Goal: Task Accomplishment & Management: Manage account settings

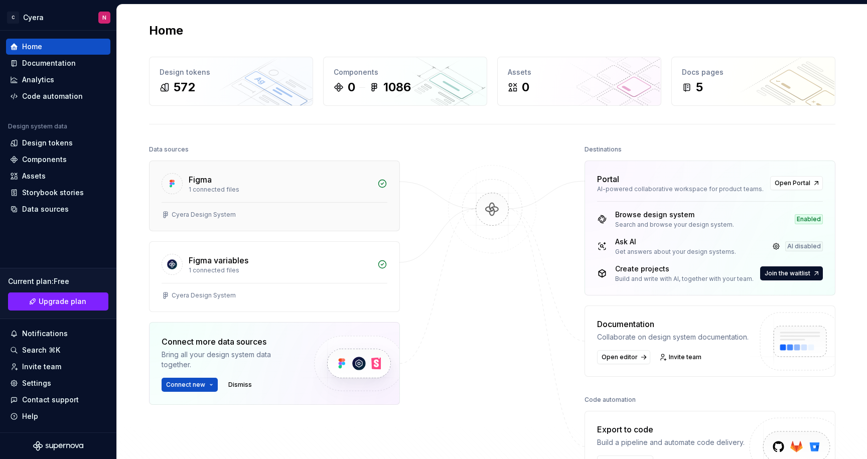
click at [222, 176] on div "Figma" at bounding box center [280, 180] width 183 height 12
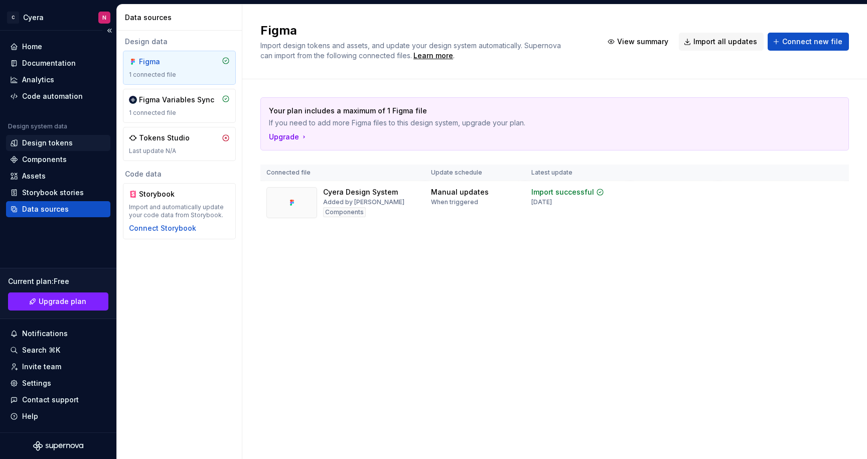
click at [54, 146] on div "Design tokens" at bounding box center [47, 143] width 51 height 10
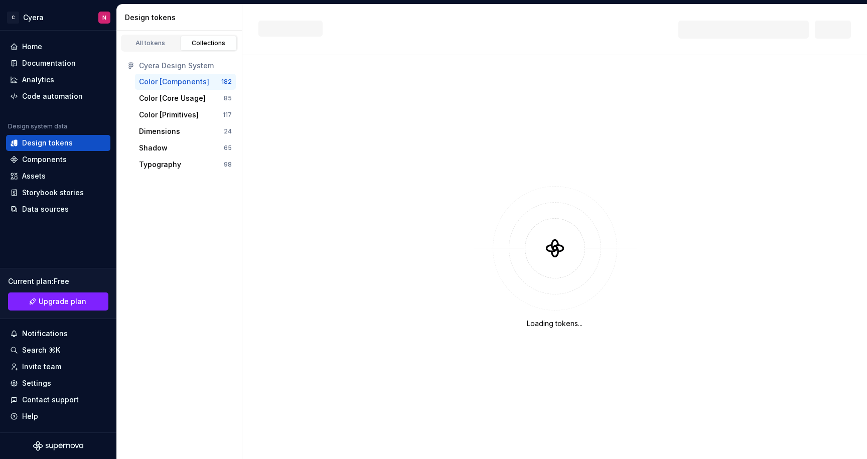
click at [196, 82] on div "Color [Components]" at bounding box center [174, 82] width 70 height 10
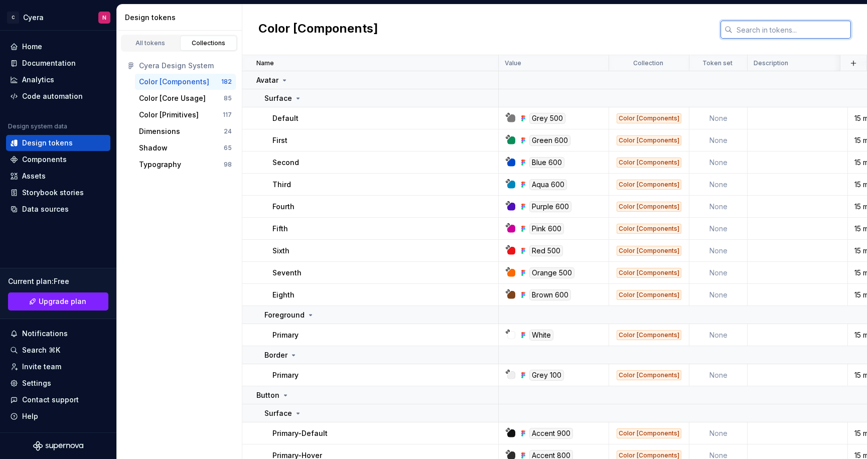
click at [766, 30] on input "text" at bounding box center [791, 30] width 118 height 18
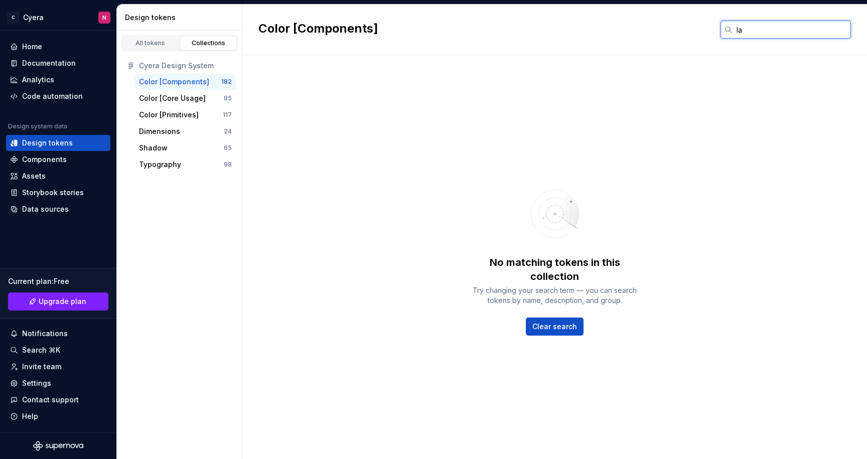
type input "l"
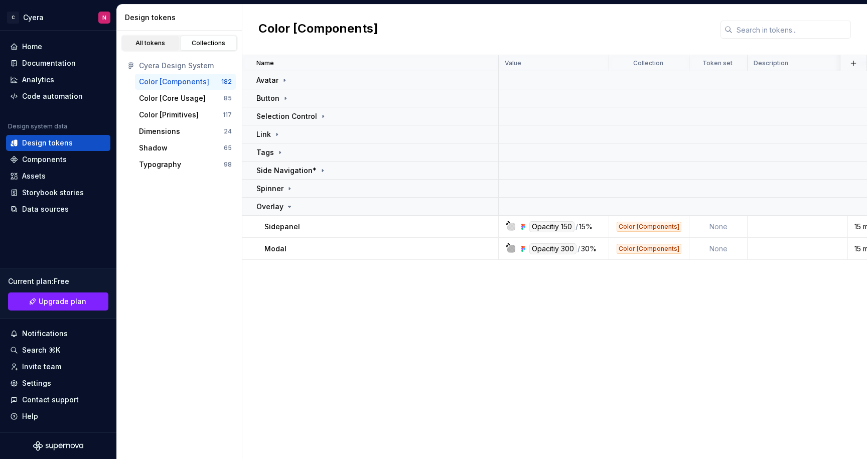
click at [140, 39] on link "All tokens" at bounding box center [150, 43] width 57 height 15
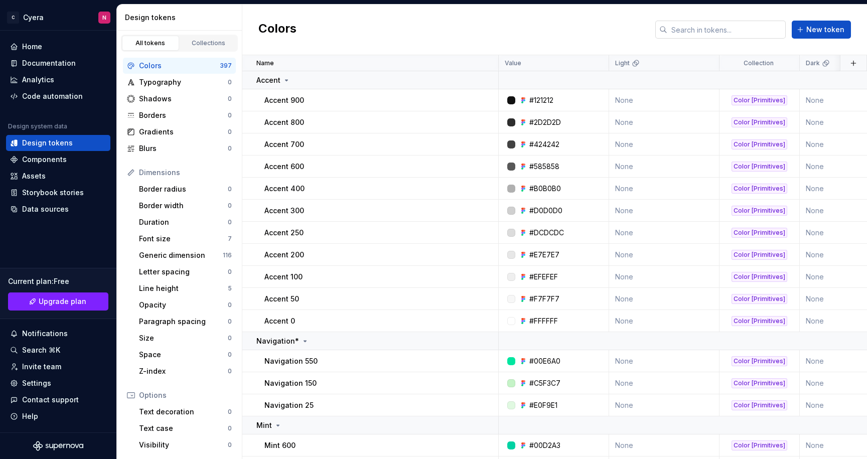
click at [739, 32] on input "text" at bounding box center [726, 30] width 118 height 18
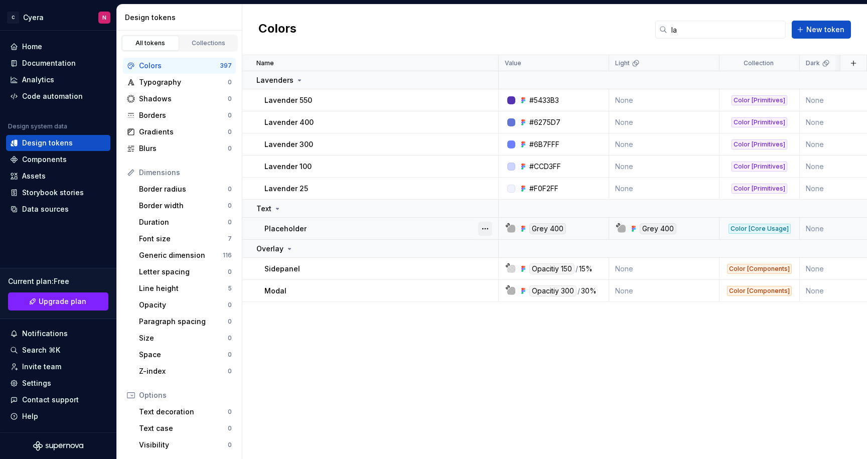
click at [488, 229] on button "button" at bounding box center [485, 229] width 14 height 14
click at [404, 321] on html "C Cyera N Home Documentation Analytics Code automation Design system data Desig…" at bounding box center [433, 229] width 867 height 459
click at [718, 37] on input "la" at bounding box center [726, 30] width 118 height 18
click at [718, 36] on input "la" at bounding box center [726, 30] width 118 height 18
type input "a"
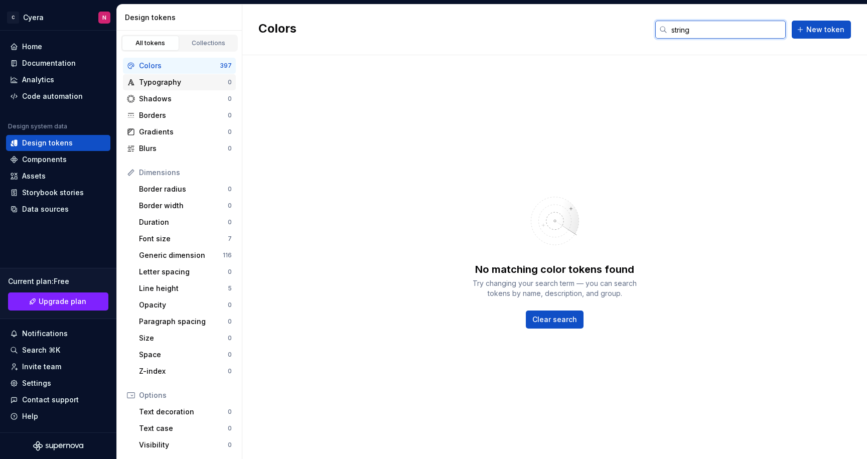
type input "string"
click at [190, 85] on div "Typography" at bounding box center [183, 82] width 89 height 10
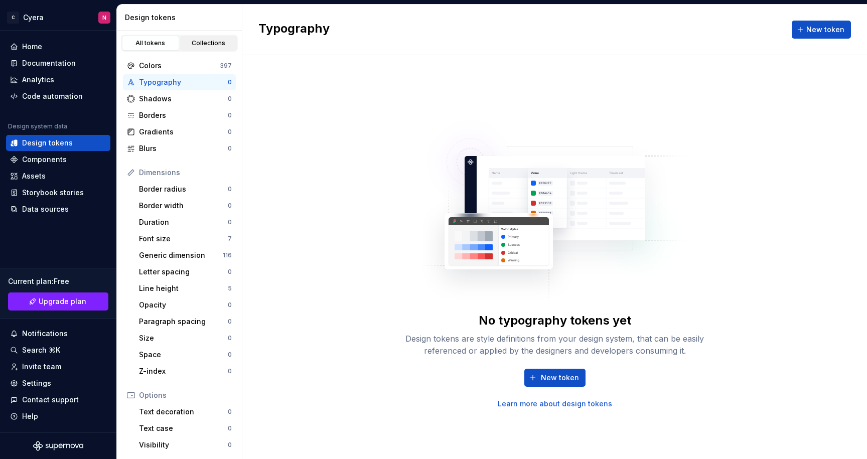
click at [206, 44] on div "Collections" at bounding box center [209, 43] width 50 height 8
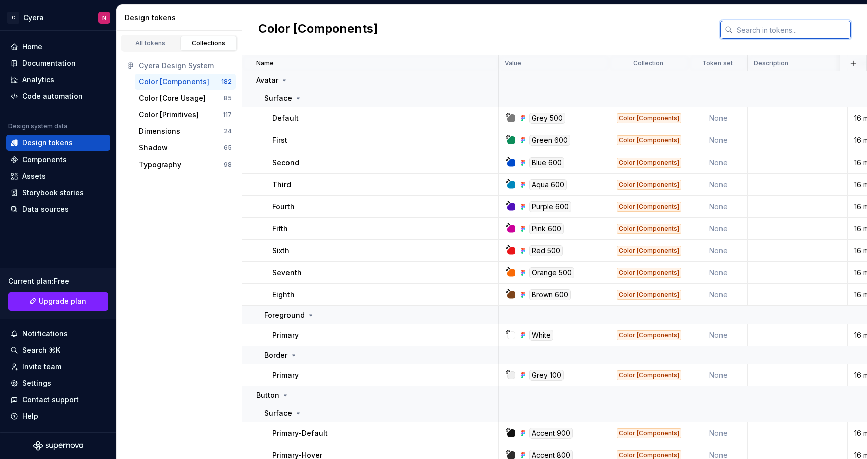
click at [751, 33] on input "text" at bounding box center [791, 30] width 118 height 18
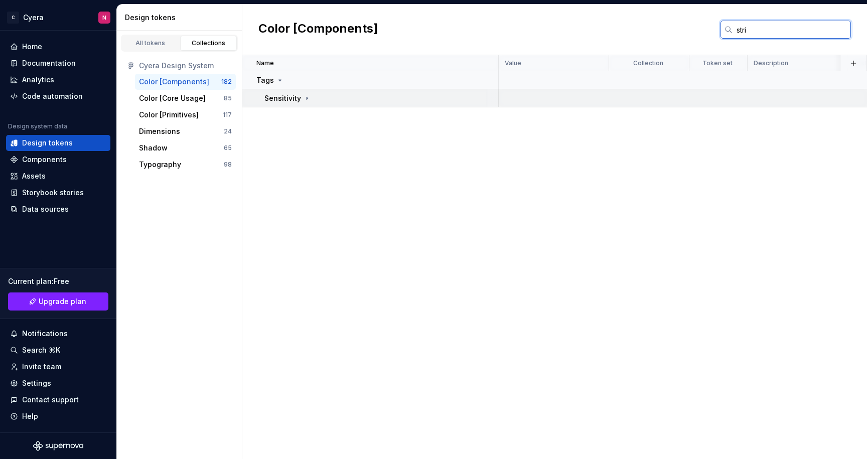
type input "stri"
click at [308, 96] on icon at bounding box center [307, 98] width 8 height 8
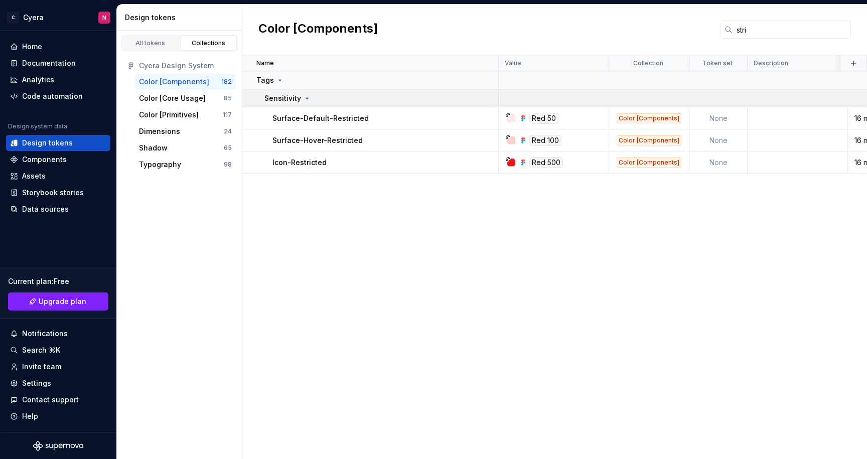
click at [307, 96] on icon at bounding box center [307, 98] width 8 height 8
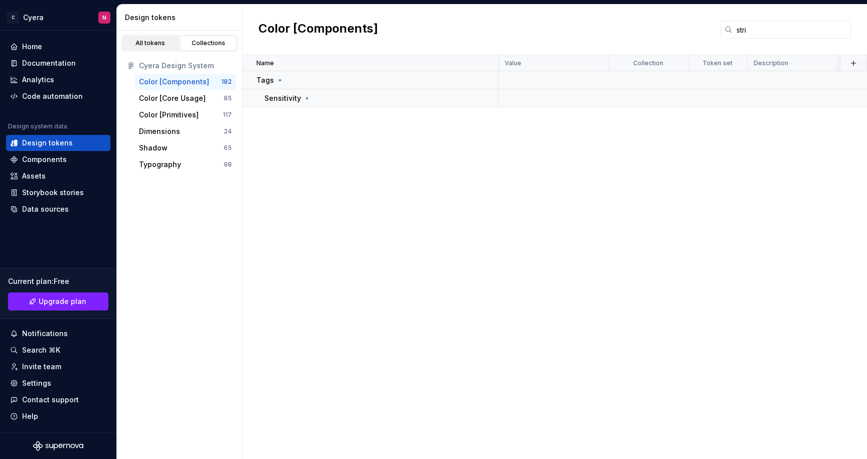
click at [158, 45] on div "All tokens" at bounding box center [150, 43] width 50 height 8
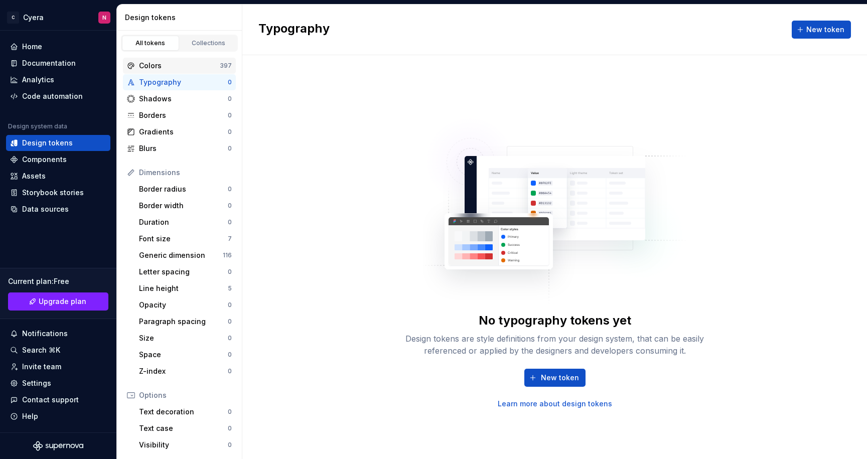
click at [172, 66] on div "Colors" at bounding box center [179, 66] width 81 height 10
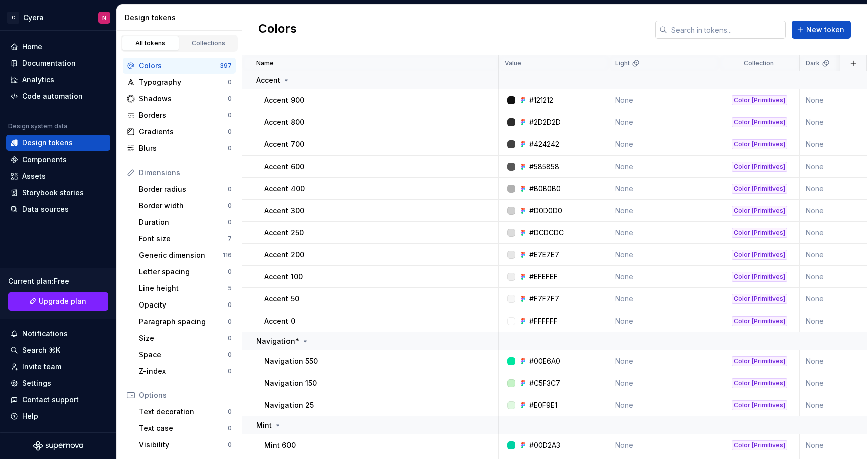
click at [738, 33] on input "text" at bounding box center [726, 30] width 118 height 18
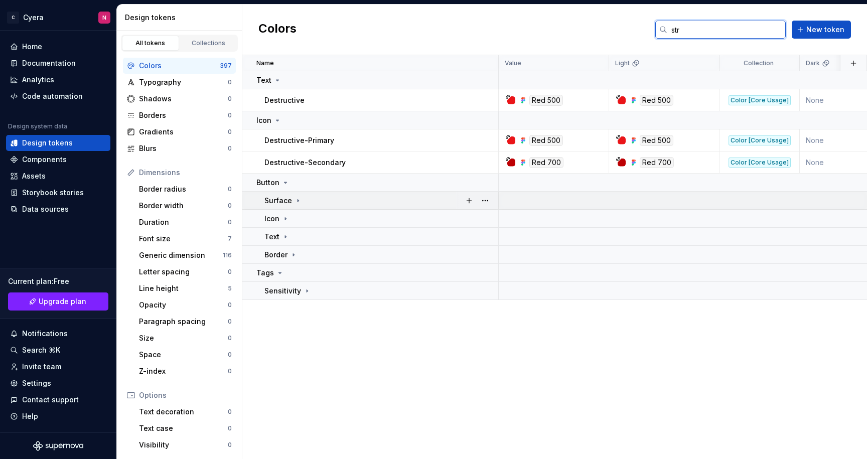
type input "str"
click at [297, 199] on icon at bounding box center [297, 200] width 1 height 3
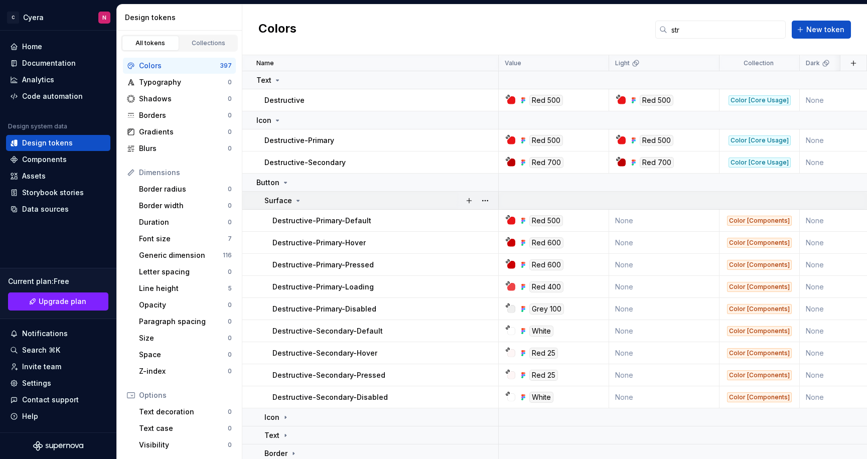
click at [294, 199] on icon at bounding box center [298, 201] width 8 height 8
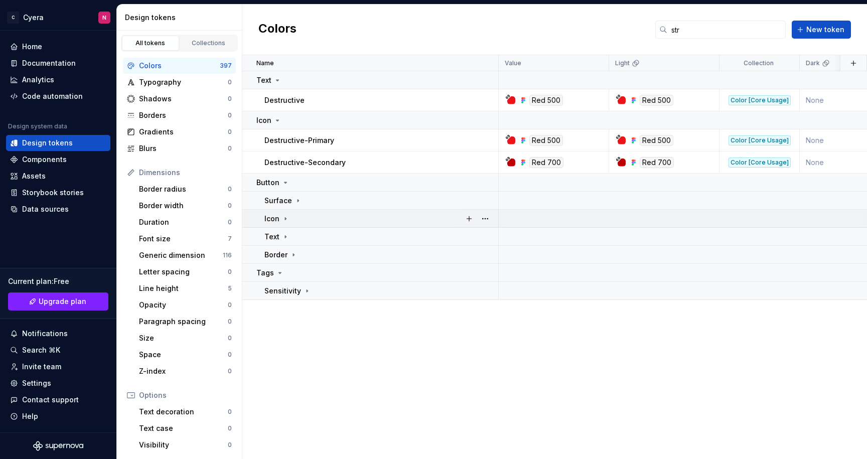
click at [285, 214] on div "Icon" at bounding box center [276, 219] width 25 height 10
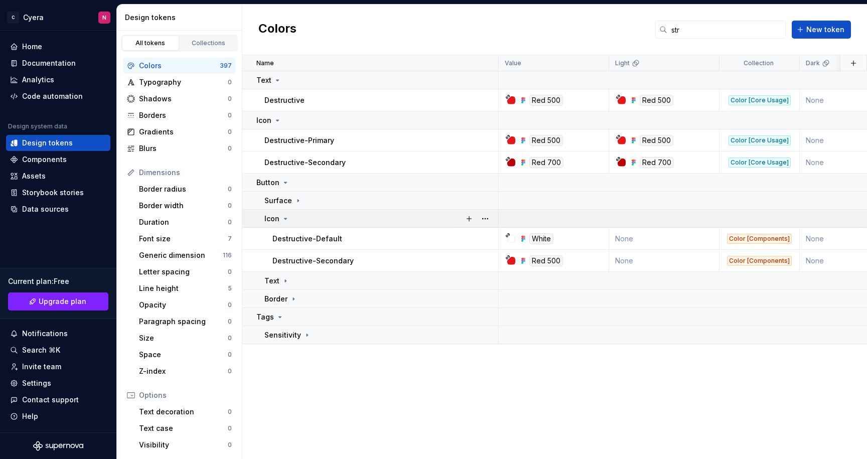
click at [285, 215] on icon at bounding box center [285, 219] width 8 height 8
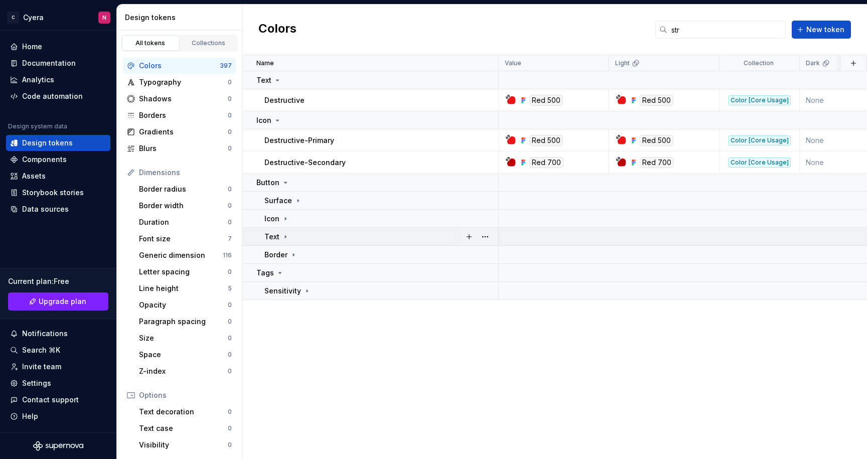
click at [283, 230] on td "Text" at bounding box center [370, 237] width 256 height 18
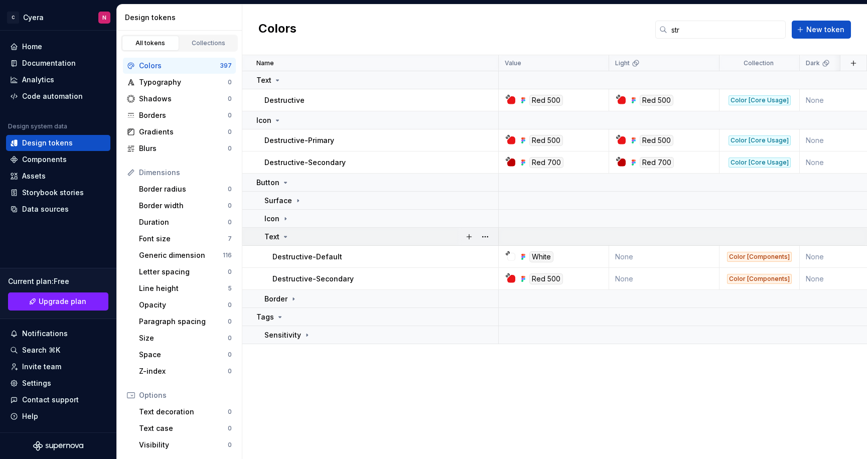
click at [283, 235] on icon at bounding box center [285, 237] width 8 height 8
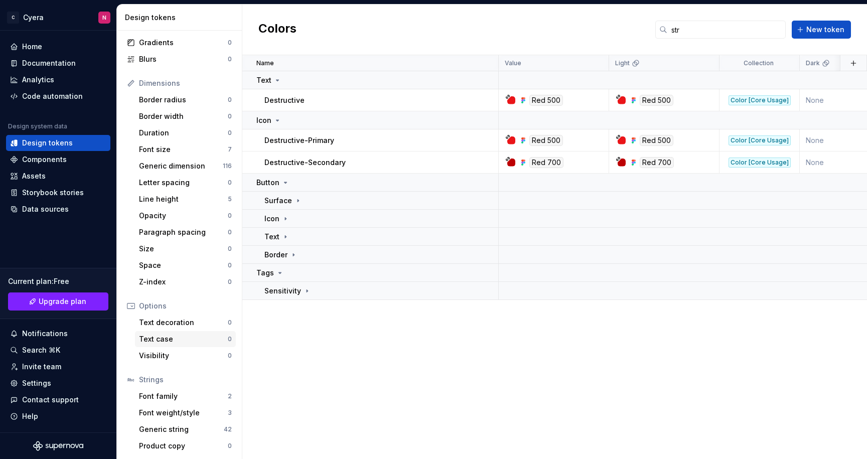
scroll to position [90, 0]
click at [181, 401] on div "Font family 2" at bounding box center [185, 395] width 101 height 16
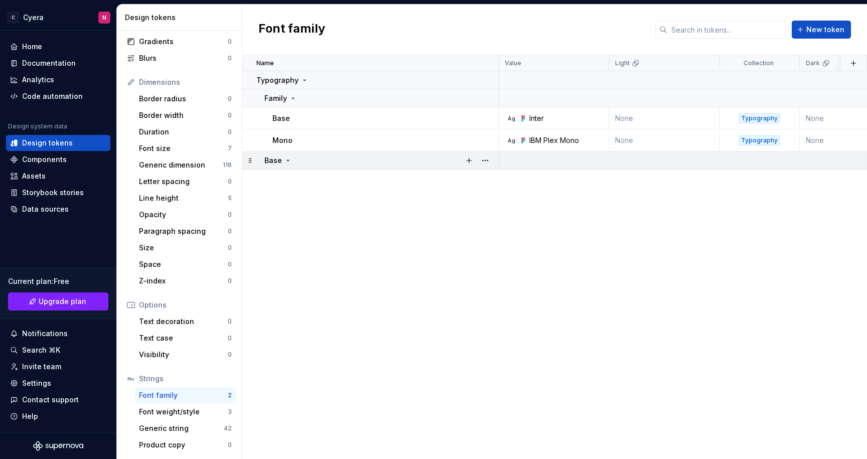
click at [298, 160] on div "Base" at bounding box center [380, 161] width 233 height 10
click at [289, 161] on icon at bounding box center [288, 161] width 8 height 8
click at [286, 161] on icon at bounding box center [288, 161] width 8 height 8
click at [192, 416] on div "Font weight/style" at bounding box center [183, 412] width 89 height 10
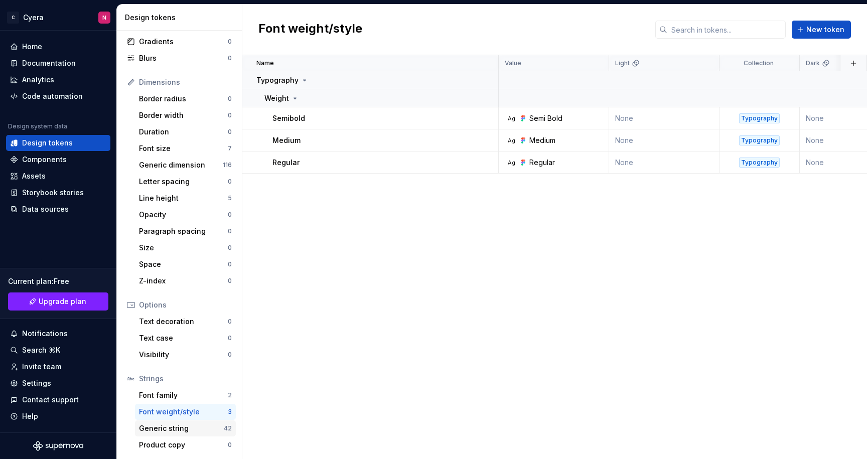
click at [192, 426] on div "Generic string" at bounding box center [181, 428] width 85 height 10
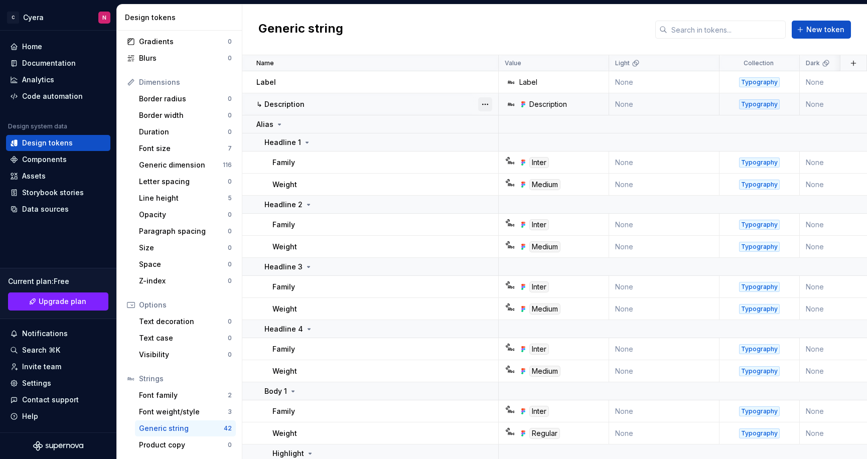
click at [482, 105] on button "button" at bounding box center [485, 104] width 14 height 14
click at [487, 83] on html "C Cyera N Home Documentation Analytics Code automation Design system data Desig…" at bounding box center [433, 229] width 867 height 459
click at [488, 83] on button "button" at bounding box center [485, 82] width 14 height 14
click at [492, 135] on icon at bounding box center [489, 138] width 8 height 8
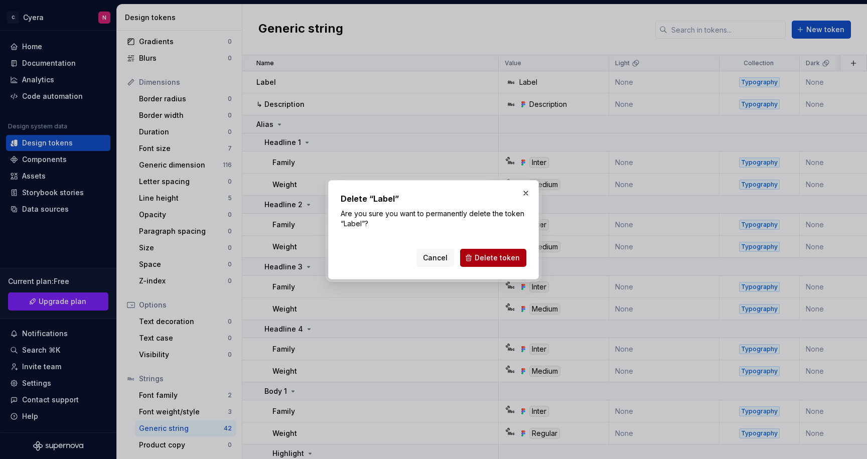
click at [480, 252] on button "Delete token" at bounding box center [493, 258] width 66 height 18
click at [480, 259] on div "Cancel Delete token" at bounding box center [471, 258] width 110 height 18
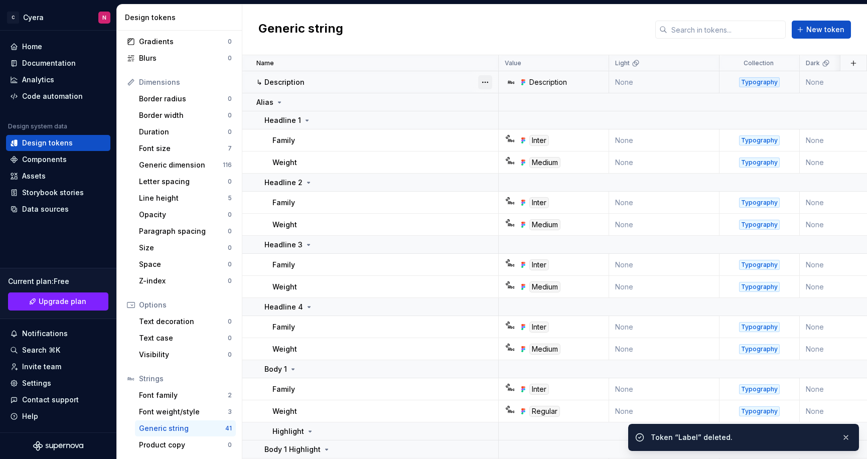
click at [487, 84] on button "button" at bounding box center [485, 82] width 14 height 14
click at [419, 138] on html "C Cyera N Home Documentation Analytics Code automation Design system data Desig…" at bounding box center [433, 229] width 867 height 459
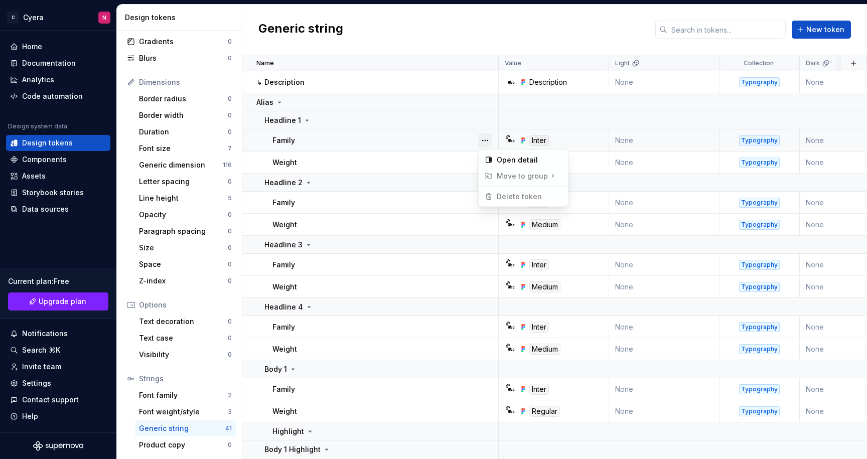
click at [489, 139] on button "button" at bounding box center [485, 140] width 14 height 14
click at [452, 161] on html "C Cyera N Home Documentation Analytics Code automation Design system data Desig…" at bounding box center [433, 229] width 867 height 459
click at [481, 161] on button "button" at bounding box center [485, 163] width 14 height 14
click at [482, 196] on button "button" at bounding box center [485, 203] width 14 height 14
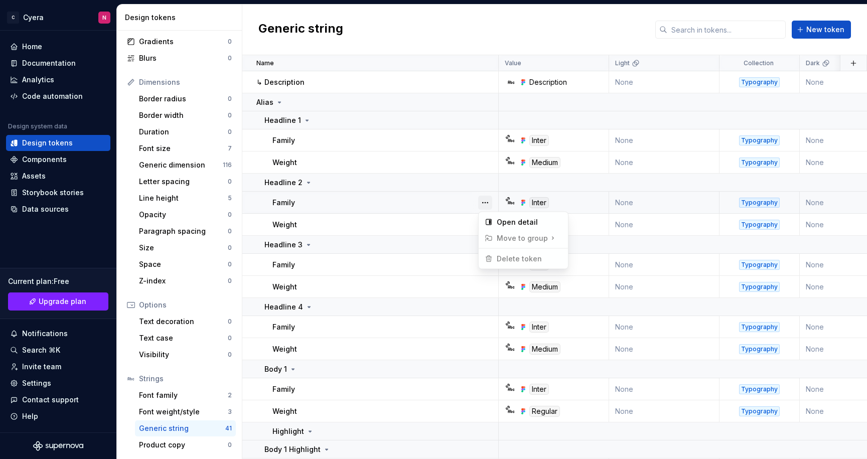
click at [484, 202] on button "button" at bounding box center [485, 203] width 14 height 14
click at [485, 82] on button "button" at bounding box center [485, 82] width 14 height 14
click at [337, 84] on html "C Cyera N Home Documentation Analytics Code automation Design system data Desig…" at bounding box center [433, 229] width 867 height 459
click at [485, 143] on button "button" at bounding box center [485, 140] width 14 height 14
click at [486, 141] on button "button" at bounding box center [485, 140] width 14 height 14
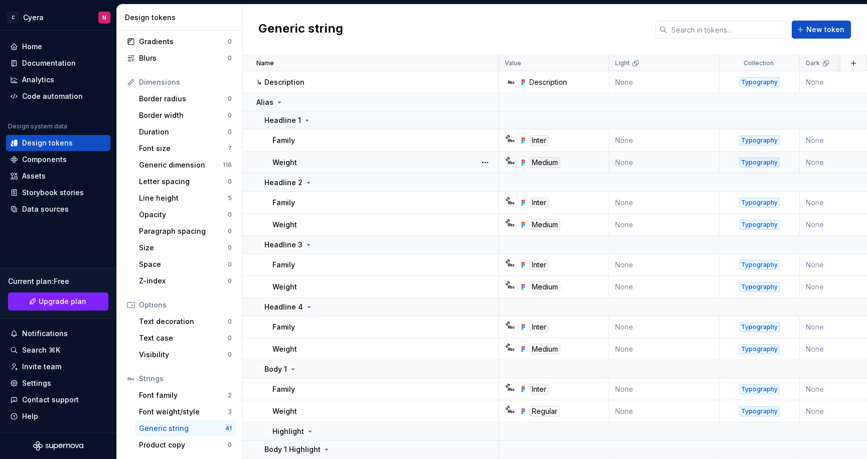
click at [485, 170] on div at bounding box center [485, 162] width 26 height 22
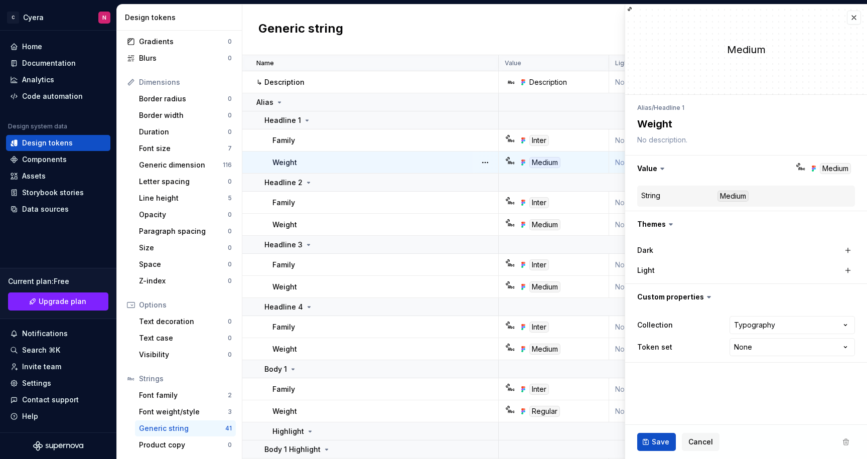
click at [486, 163] on button "button" at bounding box center [485, 163] width 14 height 14
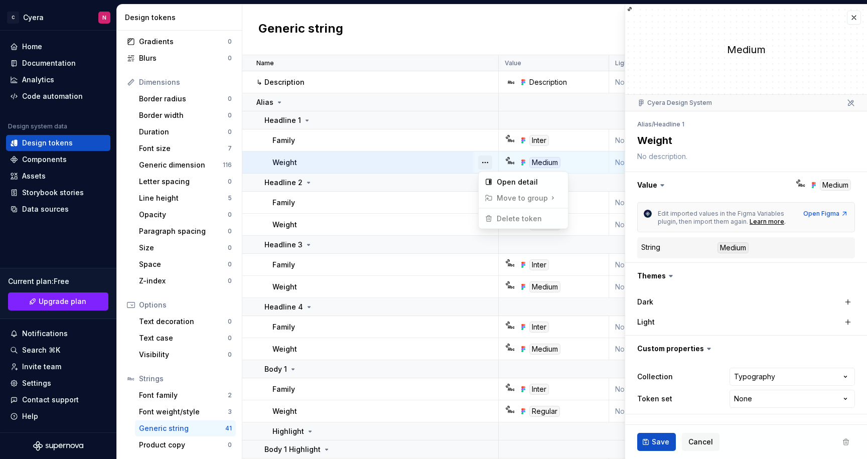
click at [486, 162] on button "button" at bounding box center [485, 163] width 14 height 14
click at [489, 200] on button "button" at bounding box center [485, 203] width 14 height 14
click at [486, 200] on button "button" at bounding box center [485, 203] width 14 height 14
click at [487, 224] on button "button" at bounding box center [485, 225] width 14 height 14
click at [485, 223] on button "button" at bounding box center [485, 225] width 14 height 14
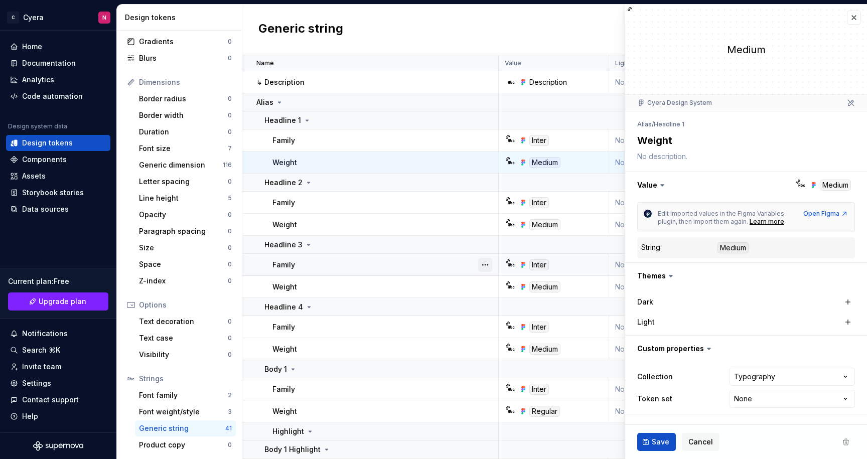
click at [487, 261] on button "button" at bounding box center [485, 265] width 14 height 14
click at [486, 259] on button "button" at bounding box center [485, 265] width 14 height 14
click at [489, 239] on button "button" at bounding box center [485, 245] width 14 height 14
click at [481, 57] on html "C Cyera N Home Documentation Analytics Code automation Design system data Desig…" at bounding box center [433, 229] width 867 height 459
click at [486, 60] on div "Name" at bounding box center [374, 63] width 236 height 8
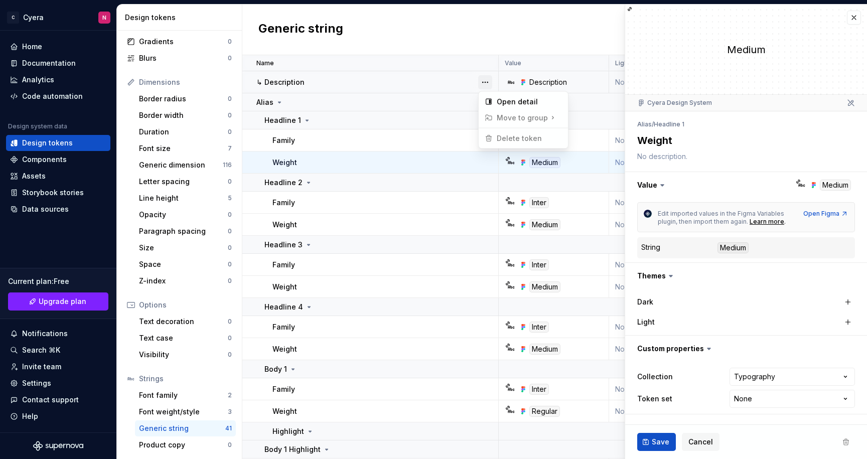
click at [490, 82] on button "button" at bounding box center [485, 82] width 14 height 14
click at [486, 82] on button "button" at bounding box center [485, 82] width 14 height 14
click at [486, 372] on button "button" at bounding box center [485, 369] width 14 height 14
click at [491, 385] on html "C Cyera N Home Documentation Analytics Code automation Design system data Desig…" at bounding box center [433, 229] width 867 height 459
click at [486, 388] on button "button" at bounding box center [485, 389] width 14 height 14
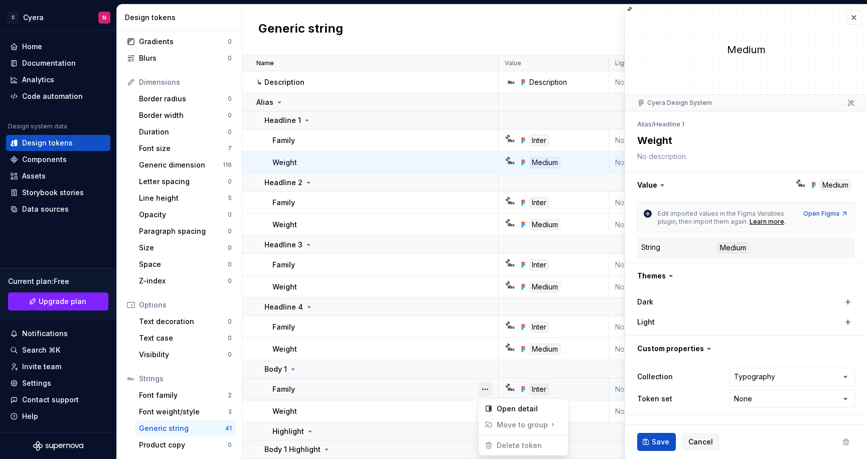
click at [486, 389] on button "button" at bounding box center [485, 389] width 14 height 14
click at [500, 83] on div at bounding box center [502, 82] width 6 height 22
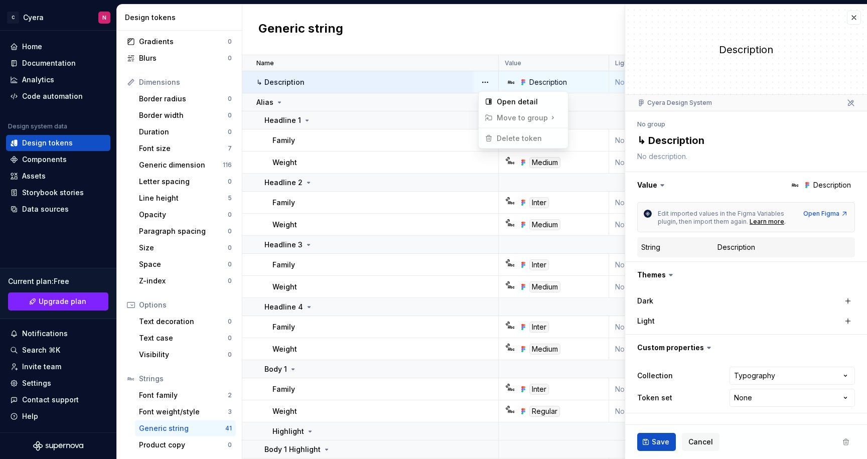
click at [483, 80] on button "button" at bounding box center [485, 82] width 14 height 14
click at [858, 17] on button "button" at bounding box center [854, 18] width 14 height 14
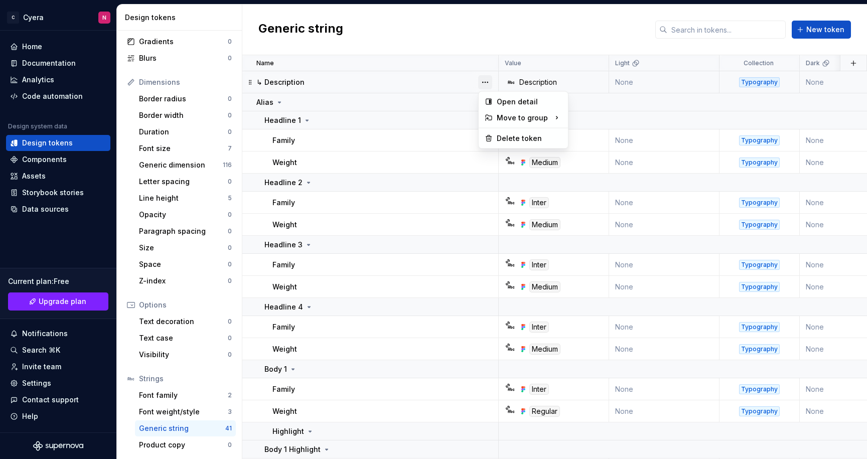
click at [488, 85] on button "button" at bounding box center [485, 82] width 14 height 14
click at [491, 135] on icon at bounding box center [489, 138] width 8 height 8
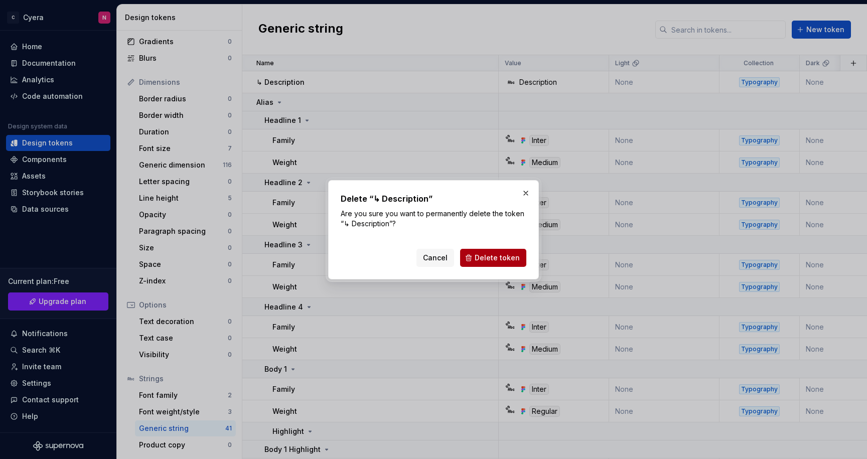
click at [488, 261] on span "Delete token" at bounding box center [497, 258] width 45 height 10
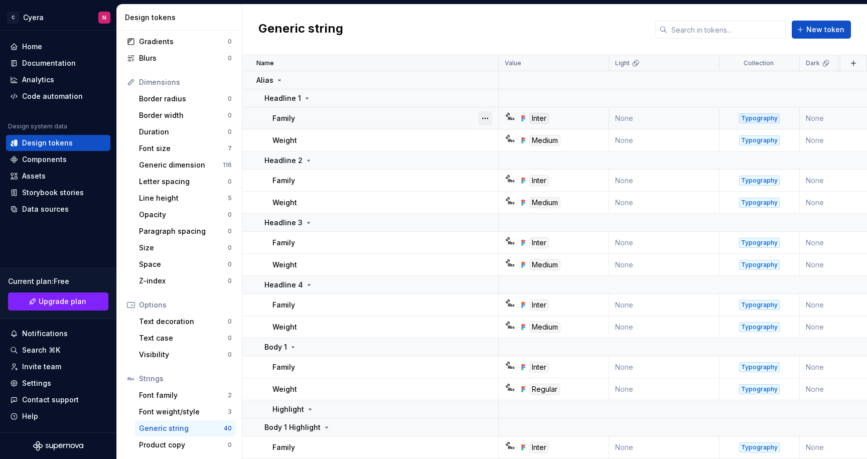
click at [487, 120] on button "button" at bounding box center [485, 118] width 14 height 14
click at [486, 117] on button "button" at bounding box center [485, 118] width 14 height 14
click at [483, 143] on button "button" at bounding box center [485, 140] width 14 height 14
click at [279, 82] on icon at bounding box center [279, 80] width 8 height 8
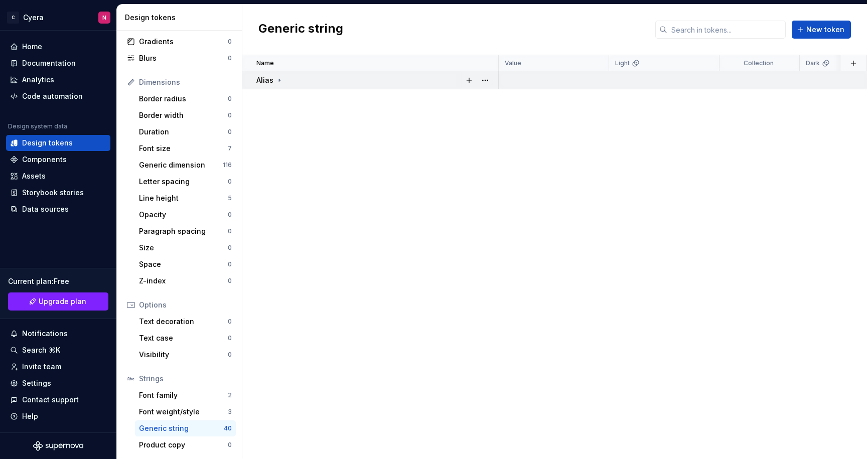
click at [279, 82] on icon at bounding box center [279, 80] width 8 height 8
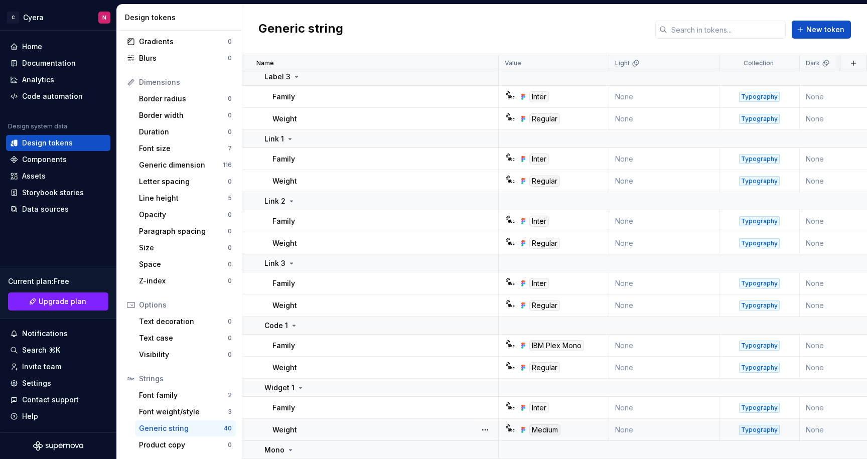
scroll to position [952, 0]
click at [488, 447] on button "button" at bounding box center [485, 450] width 14 height 14
click at [382, 447] on html "C Cyera N Home Documentation Analytics Code automation Design system data Desig…" at bounding box center [433, 229] width 867 height 459
click at [289, 449] on icon at bounding box center [290, 449] width 3 height 1
click at [484, 444] on button "button" at bounding box center [485, 450] width 14 height 14
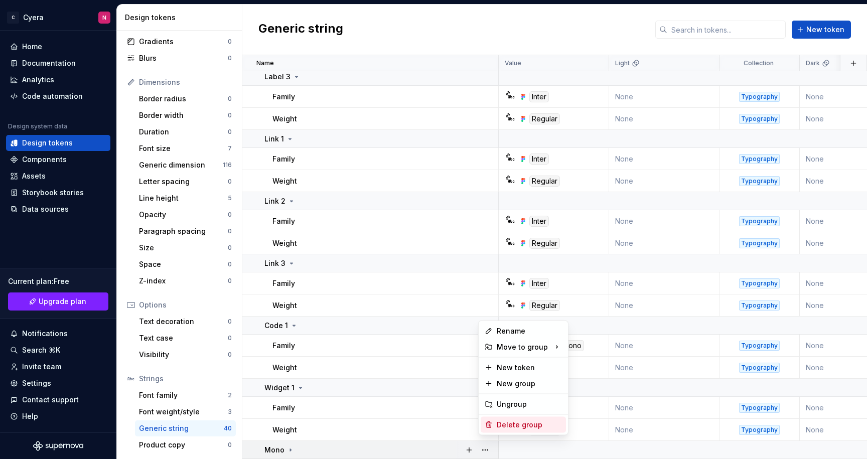
click at [512, 422] on div "Delete group" at bounding box center [529, 425] width 65 height 10
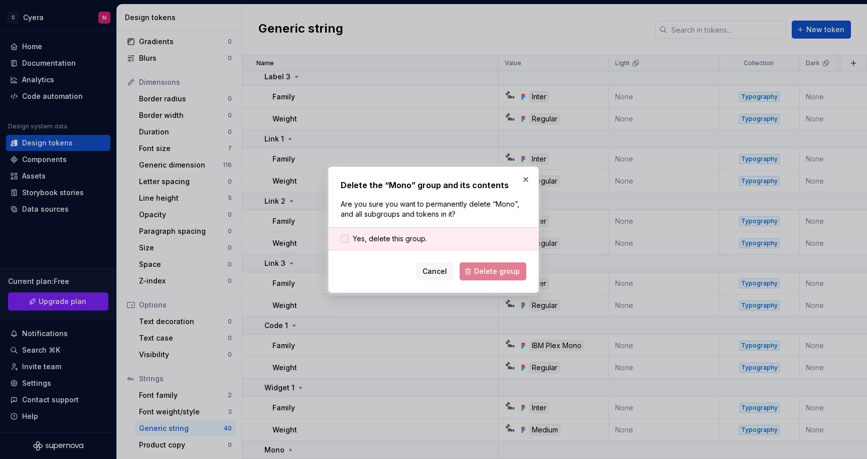
click at [408, 241] on span "Yes, delete this group." at bounding box center [390, 239] width 74 height 10
click at [496, 278] on button "Delete group" at bounding box center [492, 271] width 67 height 18
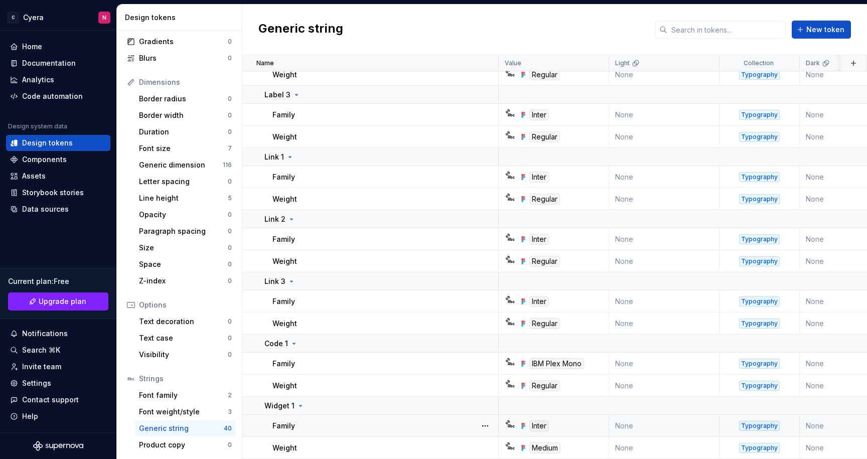
scroll to position [934, 0]
click at [484, 419] on button "button" at bounding box center [485, 426] width 14 height 14
click at [486, 444] on html "C Cyera N Home Documentation Analytics Code automation Design system data Desig…" at bounding box center [433, 229] width 867 height 459
click at [484, 444] on button "button" at bounding box center [485, 448] width 14 height 14
click at [480, 299] on html "C Cyera N Home Documentation Analytics Code automation Design system data Desig…" at bounding box center [433, 229] width 867 height 459
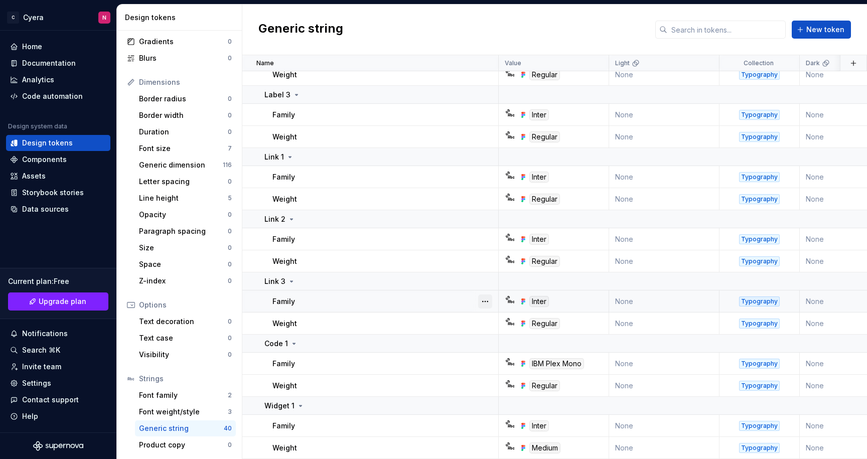
click at [481, 297] on button "button" at bounding box center [485, 301] width 14 height 14
click at [483, 294] on button "button" at bounding box center [485, 301] width 14 height 14
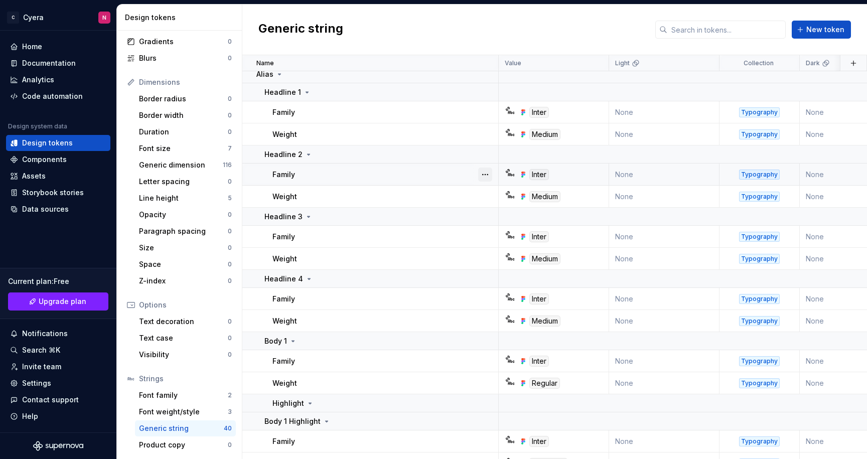
scroll to position [0, 0]
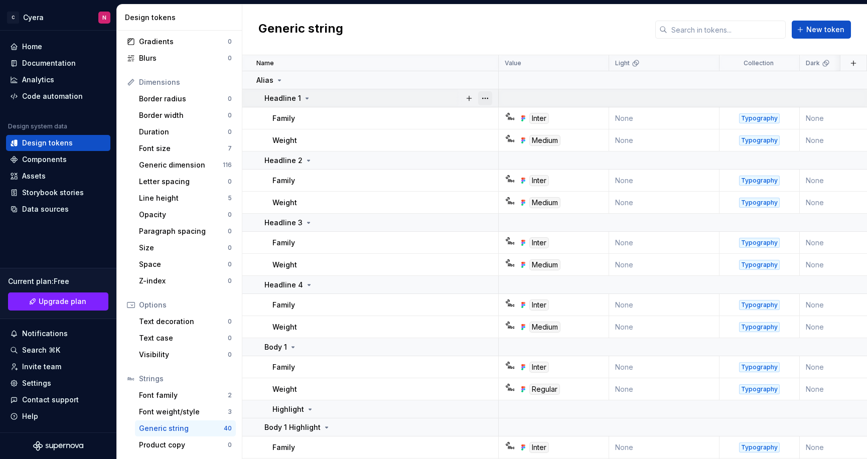
click at [482, 95] on button "button" at bounding box center [485, 98] width 14 height 14
click at [450, 121] on html "C Cyera N Home Documentation Analytics Code automation Design system data Desig…" at bounding box center [433, 229] width 867 height 459
click at [480, 119] on button "button" at bounding box center [485, 118] width 14 height 14
click at [445, 139] on html "C Cyera N Home Documentation Analytics Code automation Design system data Desig…" at bounding box center [433, 229] width 867 height 459
click at [492, 141] on div at bounding box center [485, 140] width 26 height 22
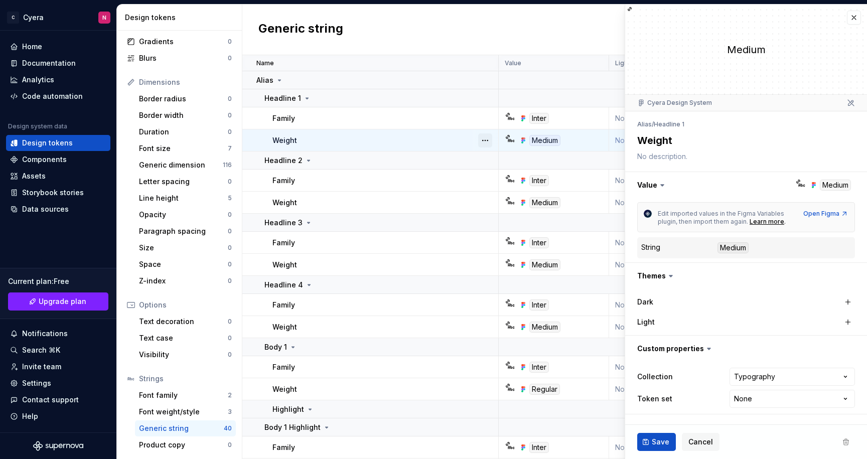
click at [485, 139] on button "button" at bounding box center [485, 140] width 14 height 14
type textarea "*"
